Goal: Task Accomplishment & Management: Use online tool/utility

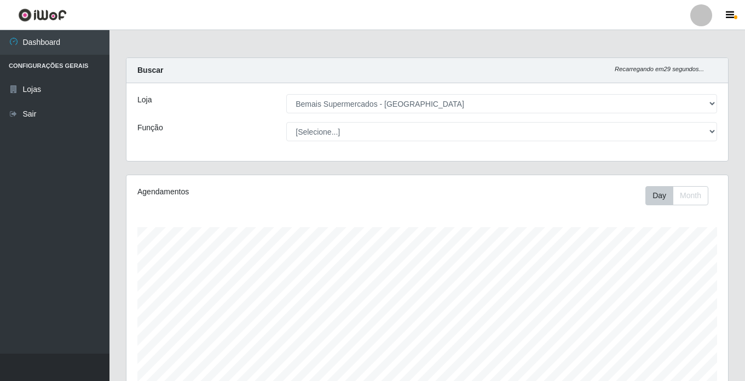
select select "250"
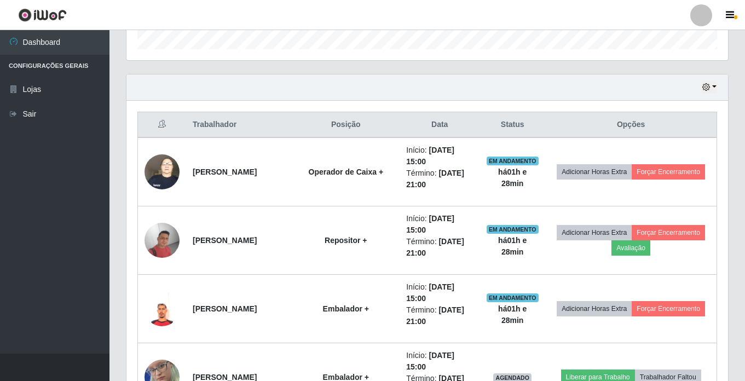
scroll to position [315, 0]
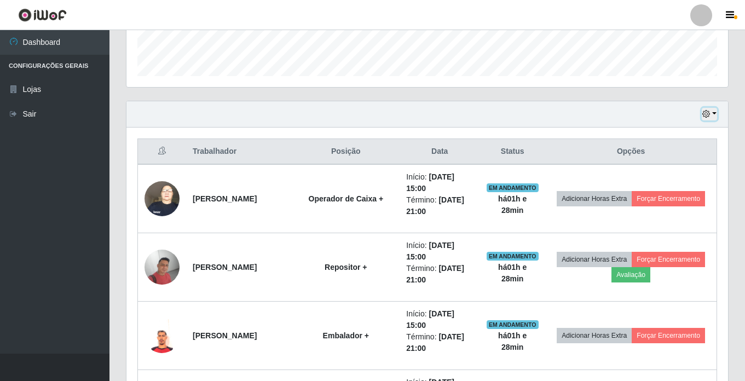
click at [717, 116] on button "button" at bounding box center [709, 114] width 15 height 13
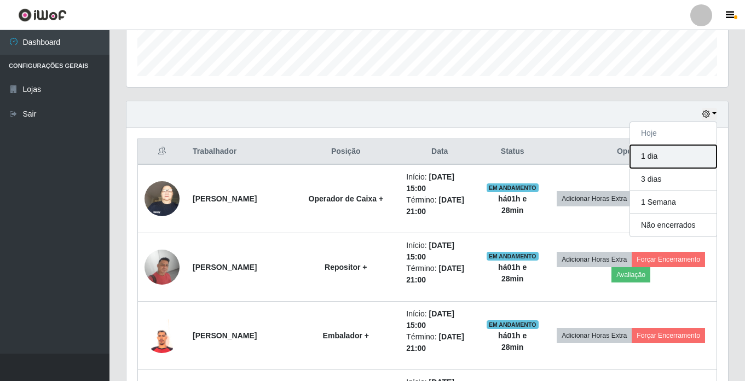
click at [661, 155] on button "1 dia" at bounding box center [673, 156] width 87 height 23
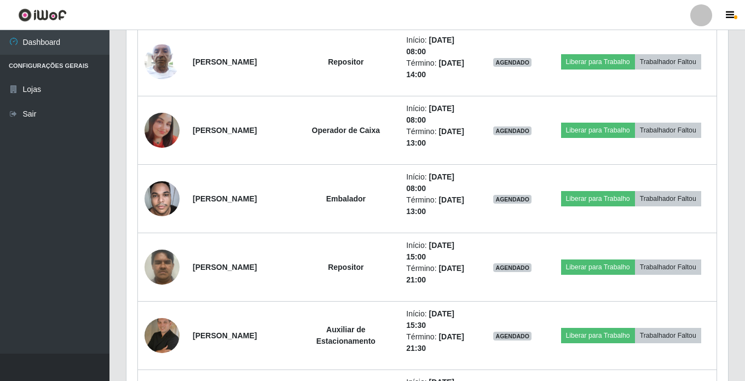
scroll to position [1082, 0]
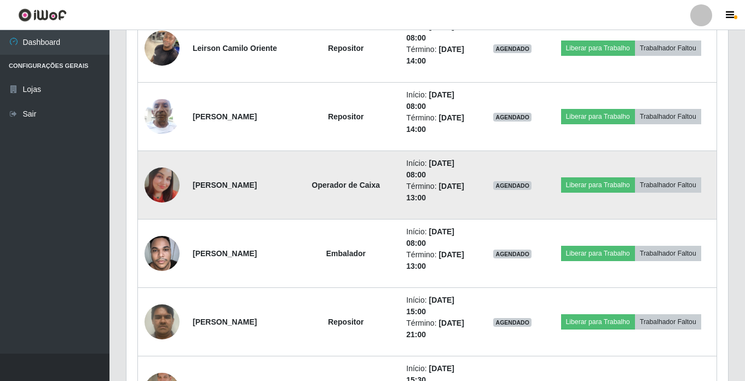
click at [169, 184] on img at bounding box center [162, 185] width 35 height 35
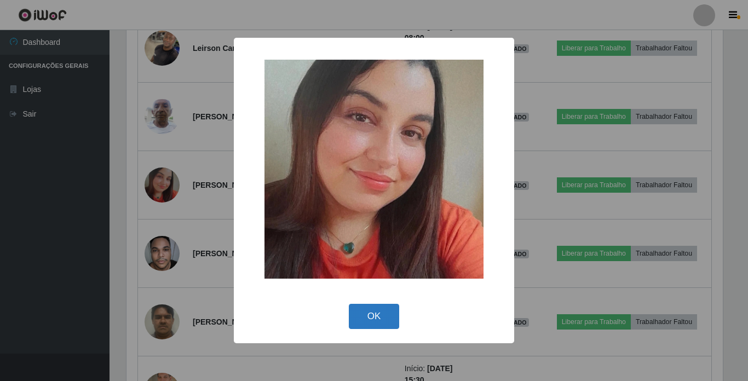
click at [375, 312] on button "OK" at bounding box center [374, 317] width 51 height 26
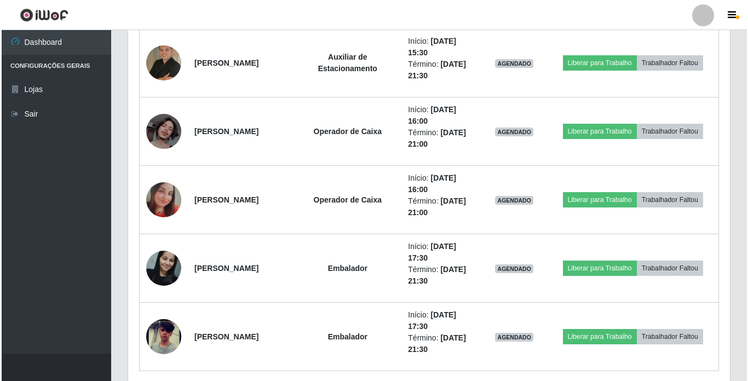
scroll to position [1410, 0]
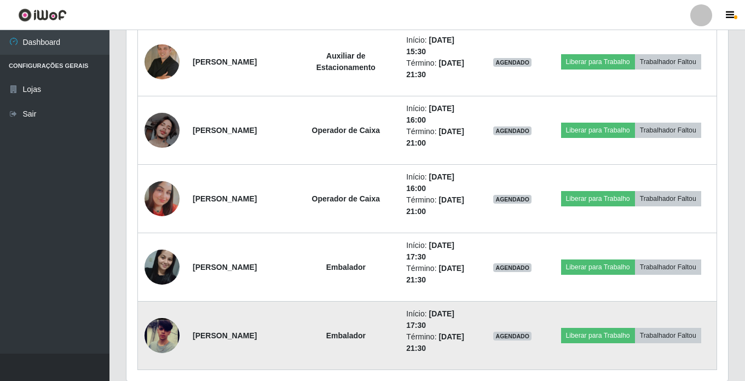
click at [151, 330] on img at bounding box center [162, 336] width 35 height 76
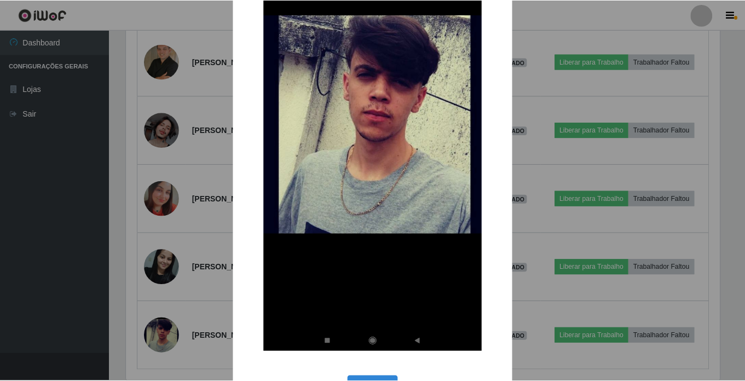
scroll to position [189, 0]
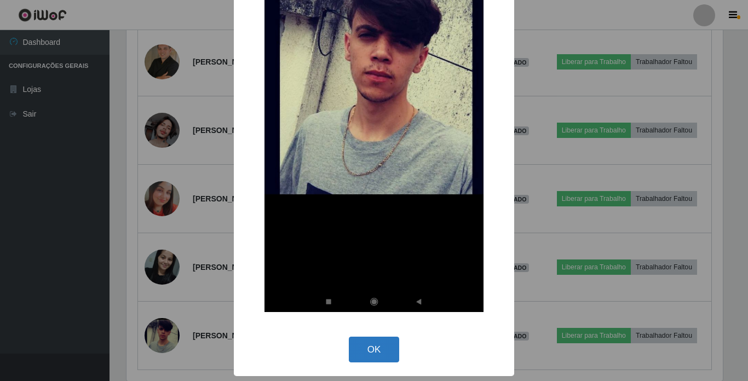
click at [376, 351] on button "OK" at bounding box center [374, 350] width 51 height 26
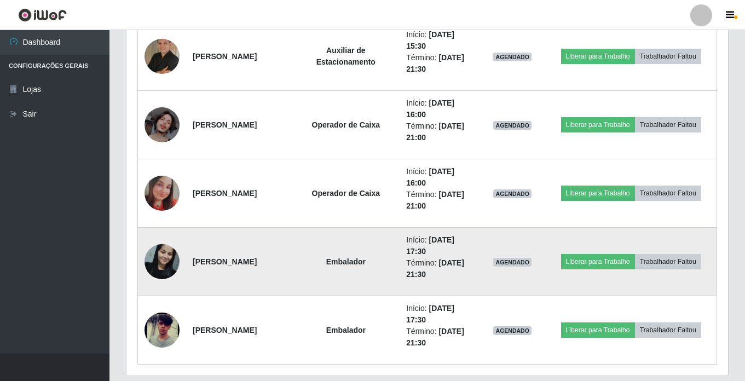
scroll to position [1397, 0]
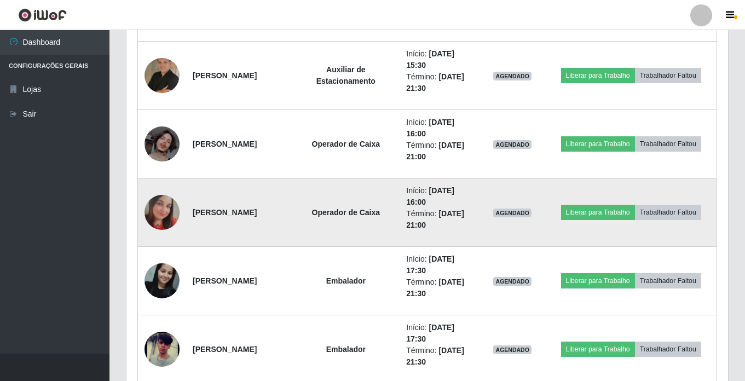
click at [164, 208] on img at bounding box center [162, 212] width 35 height 35
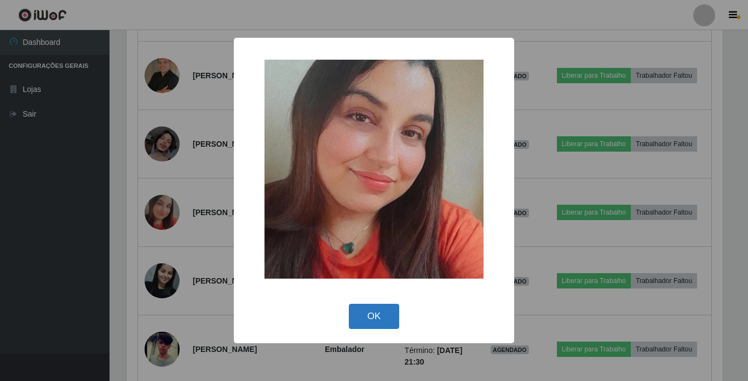
click at [372, 321] on button "OK" at bounding box center [374, 317] width 51 height 26
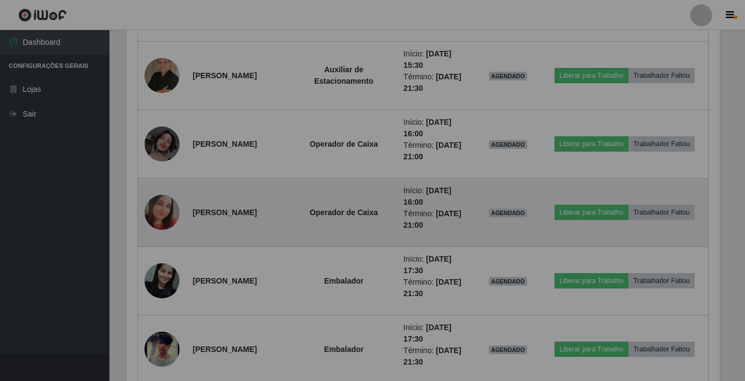
scroll to position [227, 602]
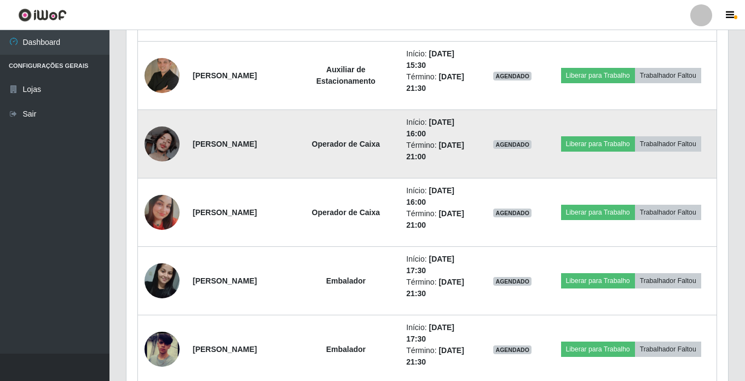
click at [166, 143] on img at bounding box center [162, 143] width 35 height 35
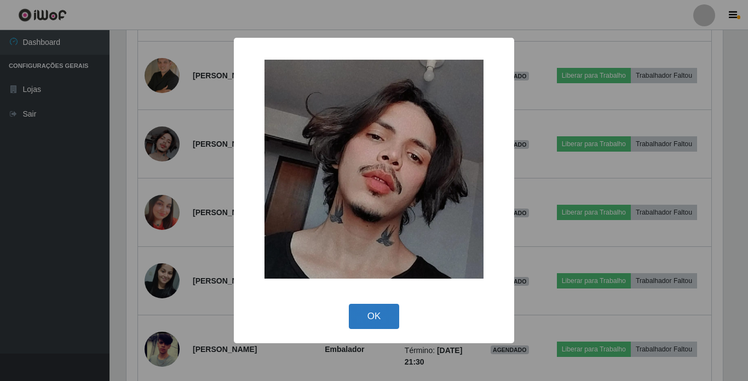
click at [379, 315] on button "OK" at bounding box center [374, 317] width 51 height 26
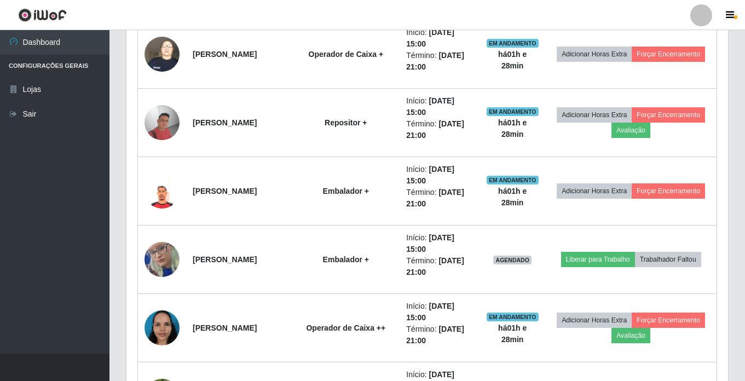
scroll to position [0, 0]
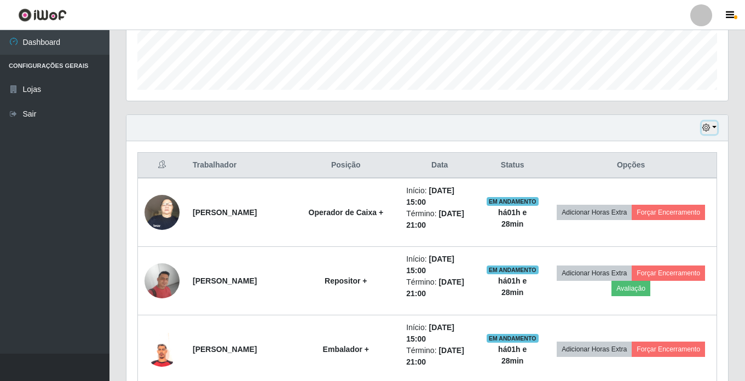
click at [706, 125] on icon "button" at bounding box center [706, 128] width 8 height 8
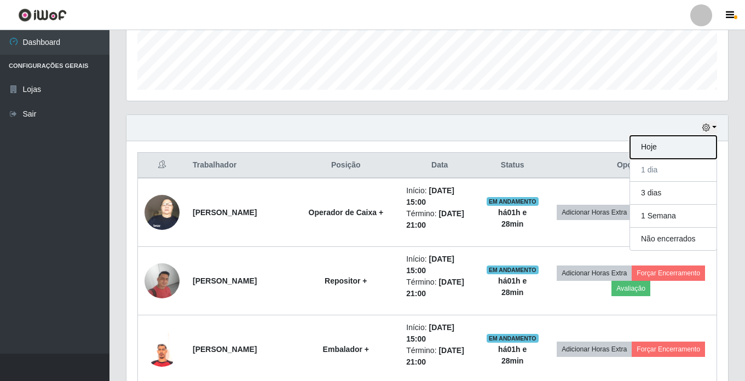
click at [682, 143] on button "Hoje" at bounding box center [673, 147] width 87 height 23
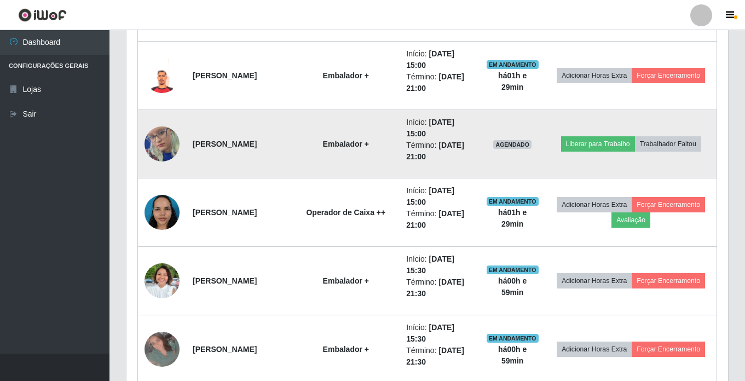
click at [163, 155] on img at bounding box center [162, 144] width 35 height 76
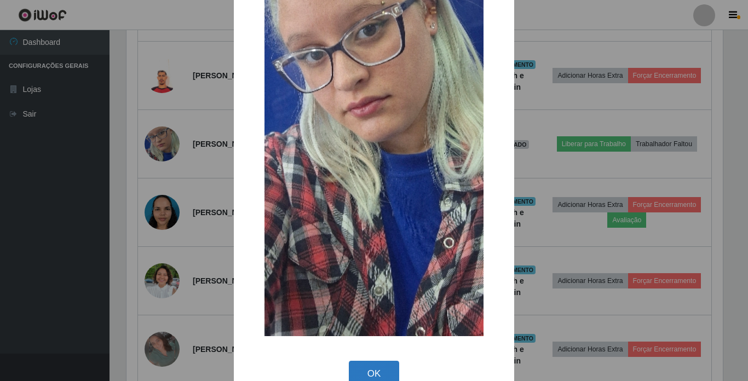
click at [377, 364] on button "OK" at bounding box center [374, 374] width 51 height 26
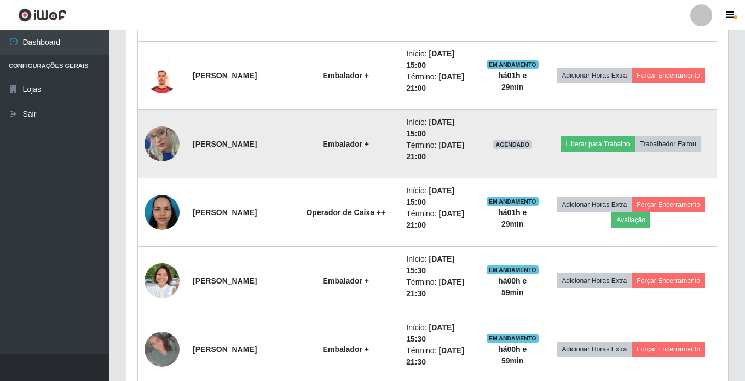
click at [165, 136] on img at bounding box center [162, 144] width 35 height 76
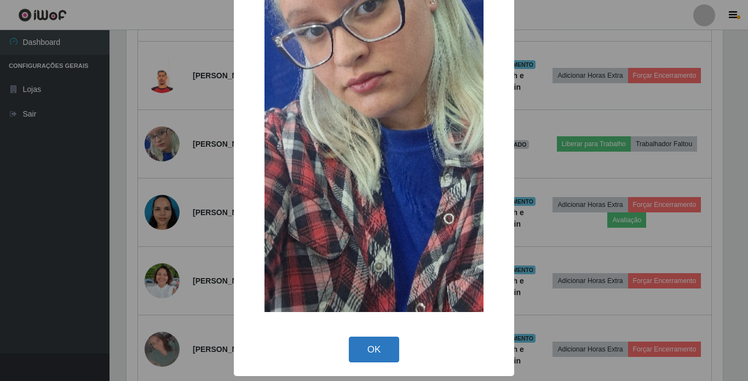
click at [378, 341] on button "OK" at bounding box center [374, 350] width 51 height 26
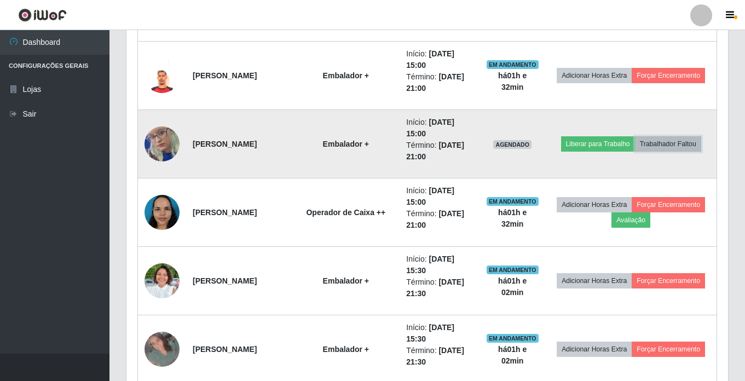
click at [683, 140] on button "Trabalhador Faltou" at bounding box center [668, 143] width 66 height 15
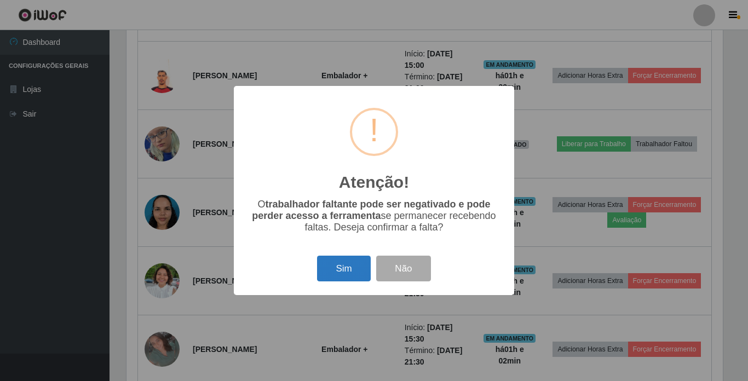
click at [357, 270] on button "Sim" at bounding box center [343, 269] width 53 height 26
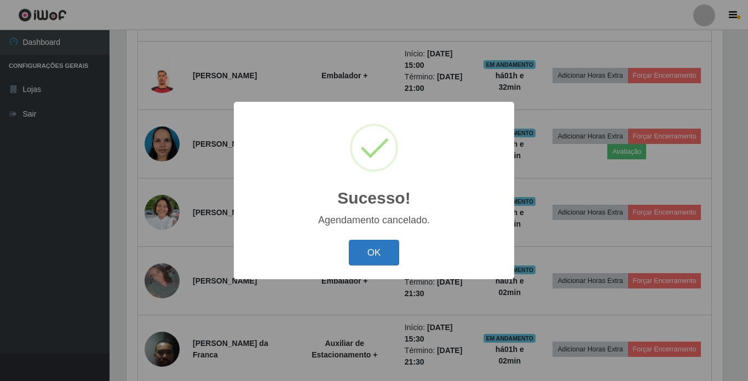
click at [383, 251] on button "OK" at bounding box center [374, 253] width 51 height 26
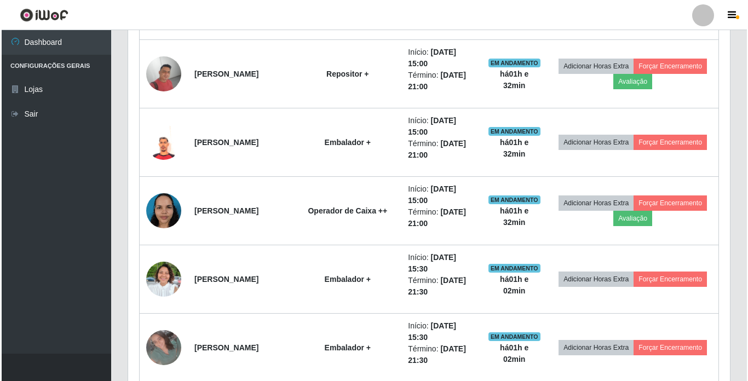
scroll to position [521, 0]
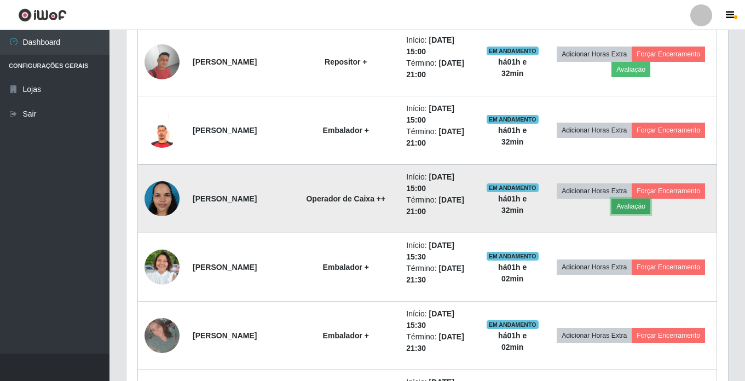
click at [650, 211] on button "Avaliação" at bounding box center [631, 206] width 39 height 15
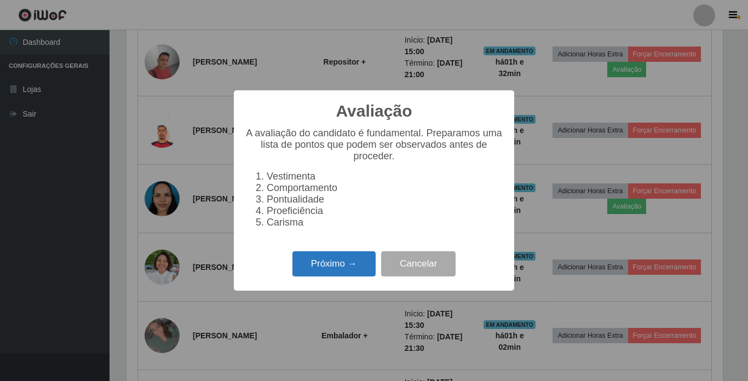
click at [354, 269] on button "Próximo →" at bounding box center [333, 264] width 83 height 26
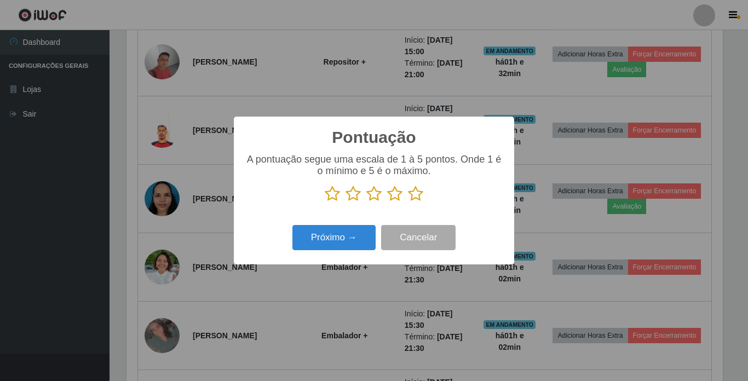
scroll to position [547275, 546906]
click at [405, 198] on p at bounding box center [374, 194] width 258 height 16
click at [416, 195] on icon at bounding box center [415, 194] width 15 height 16
click at [408, 202] on input "radio" at bounding box center [408, 202] width 0 height 0
click at [333, 238] on button "Próximo →" at bounding box center [333, 238] width 83 height 26
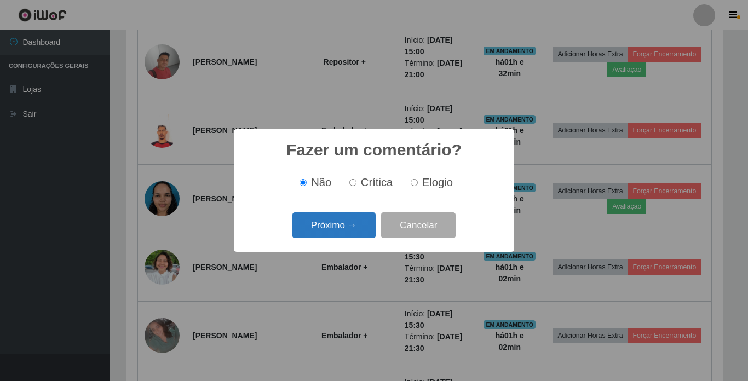
click at [370, 226] on button "Próximo →" at bounding box center [333, 225] width 83 height 26
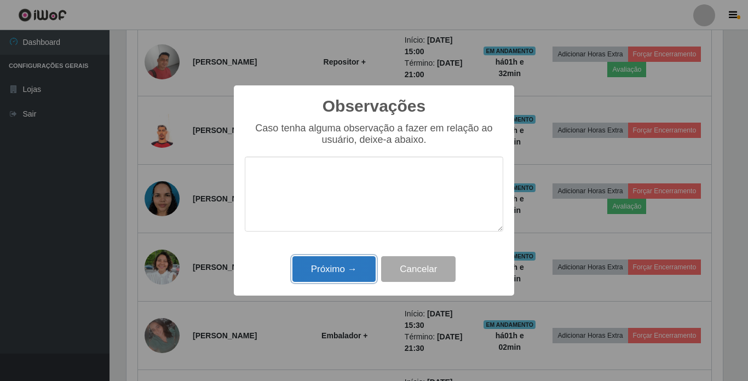
click at [348, 270] on button "Próximo →" at bounding box center [333, 269] width 83 height 26
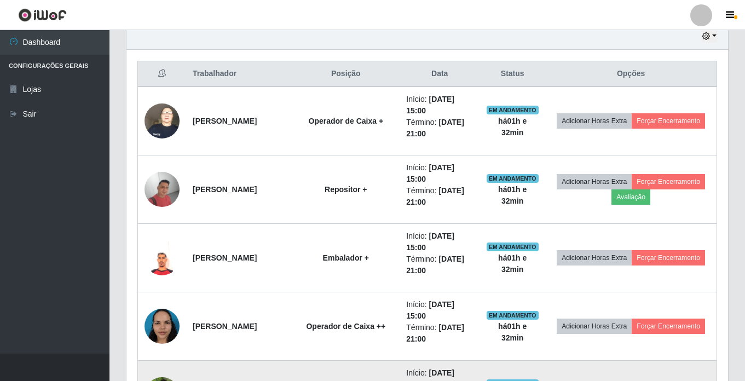
scroll to position [411, 0]
